Goal: Task Accomplishment & Management: Complete application form

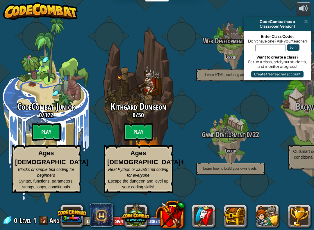
click at [280, 50] on input "text" at bounding box center [270, 47] width 31 height 6
click at [140, 122] on div "Kithgard Dungeon 0 / 50 Play Ages 8+ Real Python or JavaScript coding for every…" at bounding box center [138, 147] width 92 height 92
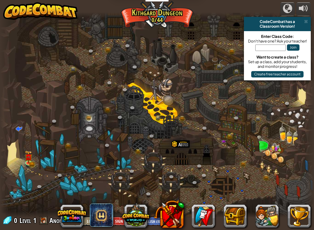
click at [138, 168] on div at bounding box center [157, 114] width 314 height 205
click at [141, 168] on div at bounding box center [157, 114] width 314 height 205
click at [275, 47] on input "text" at bounding box center [270, 47] width 31 height 6
type input "alsksksk"
click at [291, 51] on button "Join" at bounding box center [293, 47] width 13 height 6
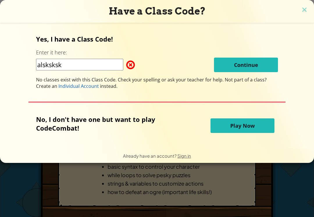
click at [263, 126] on button "Play Now" at bounding box center [243, 125] width 64 height 15
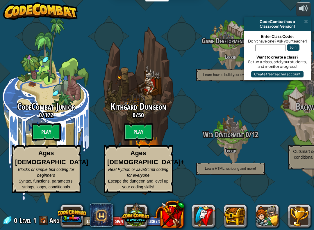
click at [140, 126] on btn "Play" at bounding box center [138, 131] width 29 height 17
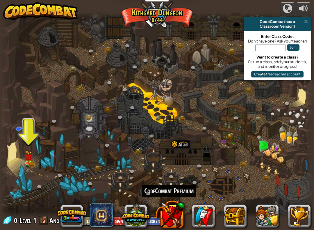
click at [173, 219] on button at bounding box center [169, 214] width 31 height 31
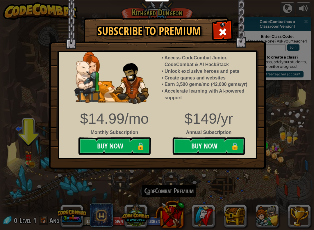
click at [229, 148] on button "Buy Now 🔒" at bounding box center [208, 145] width 73 height 17
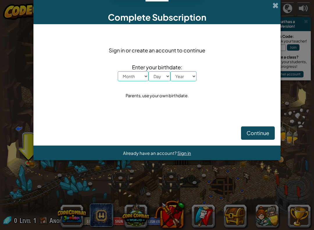
click at [258, 143] on form "Sign in or create an account to continue Enter your birthdate: Month January Fe…" at bounding box center [156, 84] width 247 height 121
click at [274, 7] on span at bounding box center [275, 5] width 6 height 6
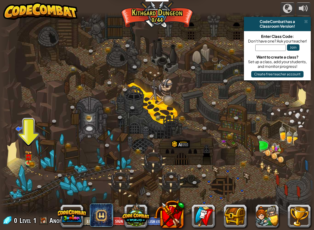
click at [30, 149] on div at bounding box center [157, 114] width 314 height 205
click at [209, 218] on link at bounding box center [203, 215] width 23 height 23
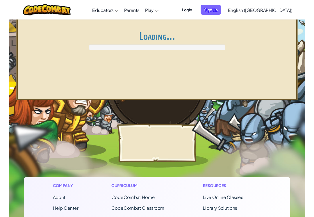
scroll to position [13, 0]
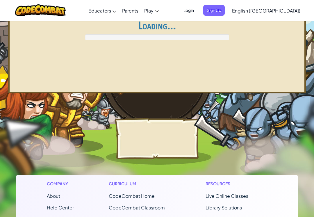
click at [214, 210] on link "Library Solutions" at bounding box center [224, 207] width 36 height 6
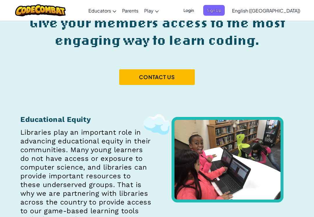
scroll to position [91, 0]
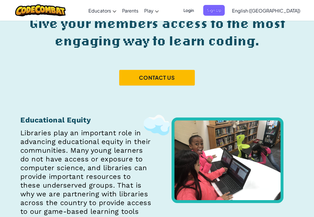
click at [159, 80] on button "Contact Us" at bounding box center [157, 78] width 76 height 16
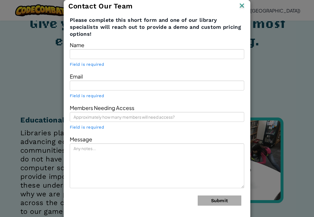
type textarea "Hi CodeCombat team! I’m interested in learning more about CodeCombat and how it…"
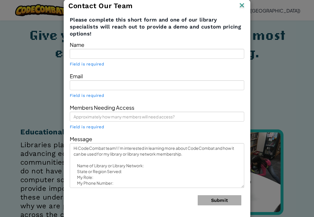
scroll to position [78, 0]
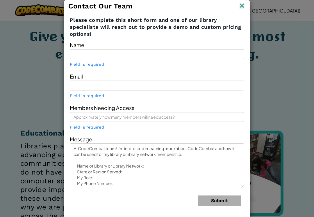
click at [245, 10] on img at bounding box center [242, 6] width 8 height 9
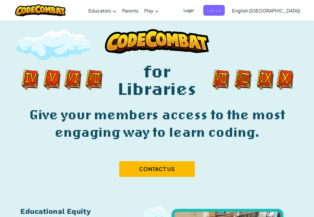
scroll to position [85, 0]
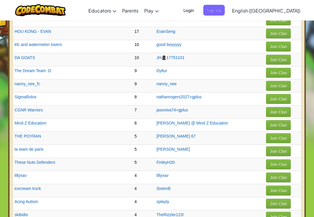
scroll to position [95, 0]
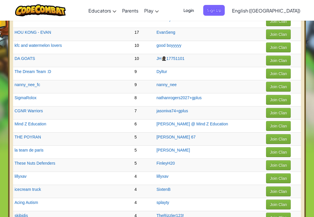
click at [269, 62] on button "Join Clan" at bounding box center [278, 61] width 24 height 10
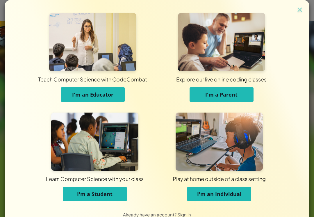
click at [74, 100] on button "I'm an Educator" at bounding box center [93, 94] width 64 height 15
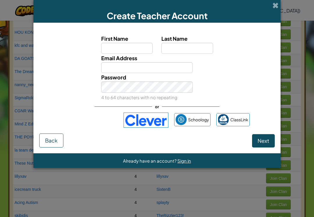
click at [151, 133] on div "First Name Last Name Email Address Password 4 to 64 characters with no repeatin…" at bounding box center [157, 80] width 236 height 105
click at [142, 133] on div "First Name Last Name Email Address Password 4 to 64 characters with no repeatin…" at bounding box center [157, 80] width 236 height 105
click at [82, 113] on div "First Name Last Name Email Address Password 4 to 64 characters with no repeatin…" at bounding box center [157, 80] width 236 height 105
click at [77, 126] on div "Sign in with Google. Opens in new tab" at bounding box center [91, 120] width 54 height 13
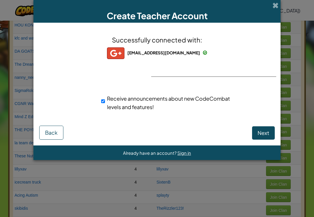
click at [270, 137] on button "Next" at bounding box center [263, 132] width 23 height 13
select select
select select "[GEOGRAPHIC_DATA]"
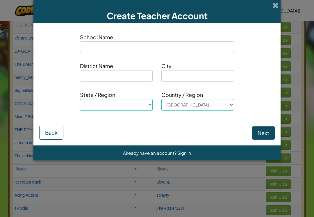
click at [92, 53] on input at bounding box center [157, 47] width 154 height 12
type input "I"
select select
type input "I was"
select select
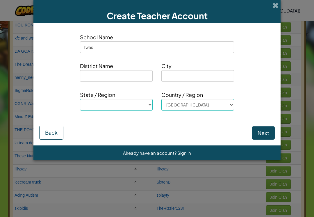
type input "I was adding"
select select
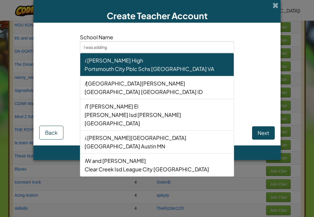
type input "I add you"
select select
type input "[PERSON_NAME][GEOGRAPHIC_DATA]"
type input "[GEOGRAPHIC_DATA]"
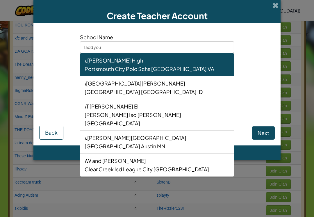
select select "ID"
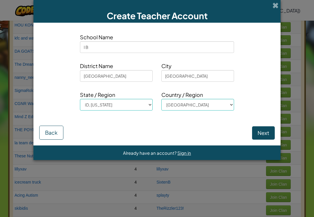
type input "I"
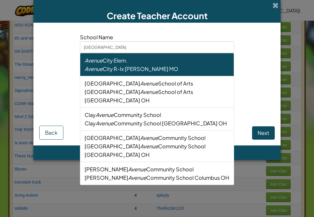
type input "Avenue"
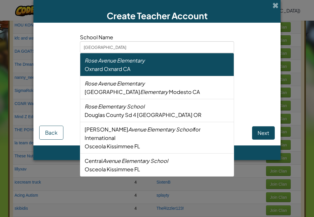
type input "[GEOGRAPHIC_DATA]"
type input "Oxnard"
select select "CA"
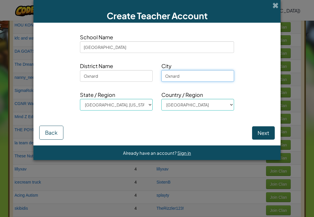
click at [198, 77] on input "Oxnard" at bounding box center [197, 76] width 73 height 12
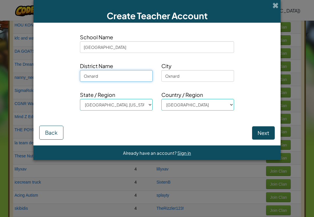
click at [120, 79] on input "Oxnard" at bounding box center [116, 76] width 73 height 12
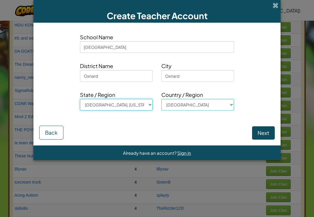
click at [124, 106] on select "[GEOGRAPHIC_DATA], [US_STATE] [GEOGRAPHIC_DATA], [US_STATE] [GEOGRAPHIC_DATA], …" at bounding box center [116, 105] width 73 height 12
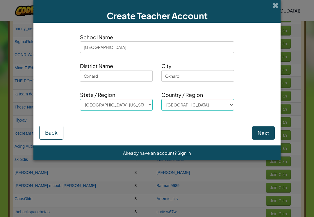
click at [200, 115] on div "Country / Region [GEOGRAPHIC_DATA] [GEOGRAPHIC_DATA] [GEOGRAPHIC_DATA] [GEOGRAP…" at bounding box center [197, 102] width 81 height 24
click at [209, 105] on select "[GEOGRAPHIC_DATA] [GEOGRAPHIC_DATA] [GEOGRAPHIC_DATA] [GEOGRAPHIC_DATA] [US_STA…" at bounding box center [197, 105] width 73 height 12
select select "[GEOGRAPHIC_DATA] [GEOGRAPHIC_DATA]"
click at [270, 135] on button "Next" at bounding box center [263, 132] width 23 height 13
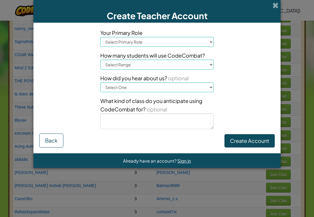
select select "Advisor"
click at [249, 138] on button "Create Account" at bounding box center [249, 140] width 50 height 13
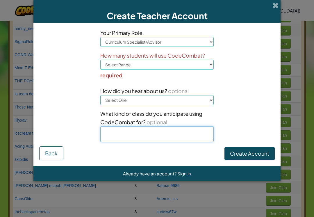
click at [167, 142] on textarea at bounding box center [156, 134] width 113 height 16
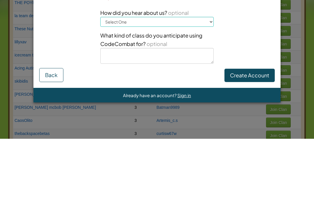
click at [177, 171] on span "Sign in" at bounding box center [184, 174] width 14 height 6
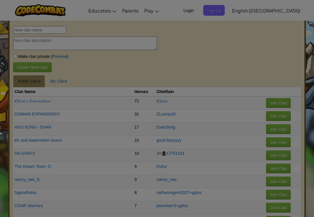
click at [59, 180] on div at bounding box center [157, 108] width 314 height 217
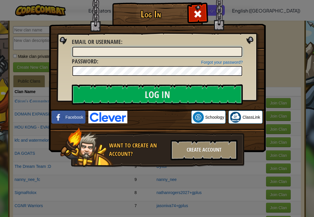
click at [143, 56] on input "Email or Username :" at bounding box center [157, 52] width 170 height 10
click at [157, 94] on input "Log In" at bounding box center [157, 94] width 171 height 20
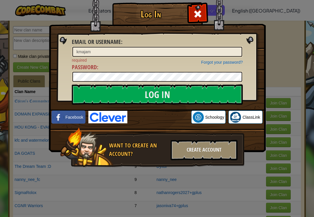
click at [79, 85] on input "Log In" at bounding box center [157, 94] width 171 height 20
type input "[EMAIL_ADDRESS][DOMAIN_NAME]"
